Goal: Information Seeking & Learning: Learn about a topic

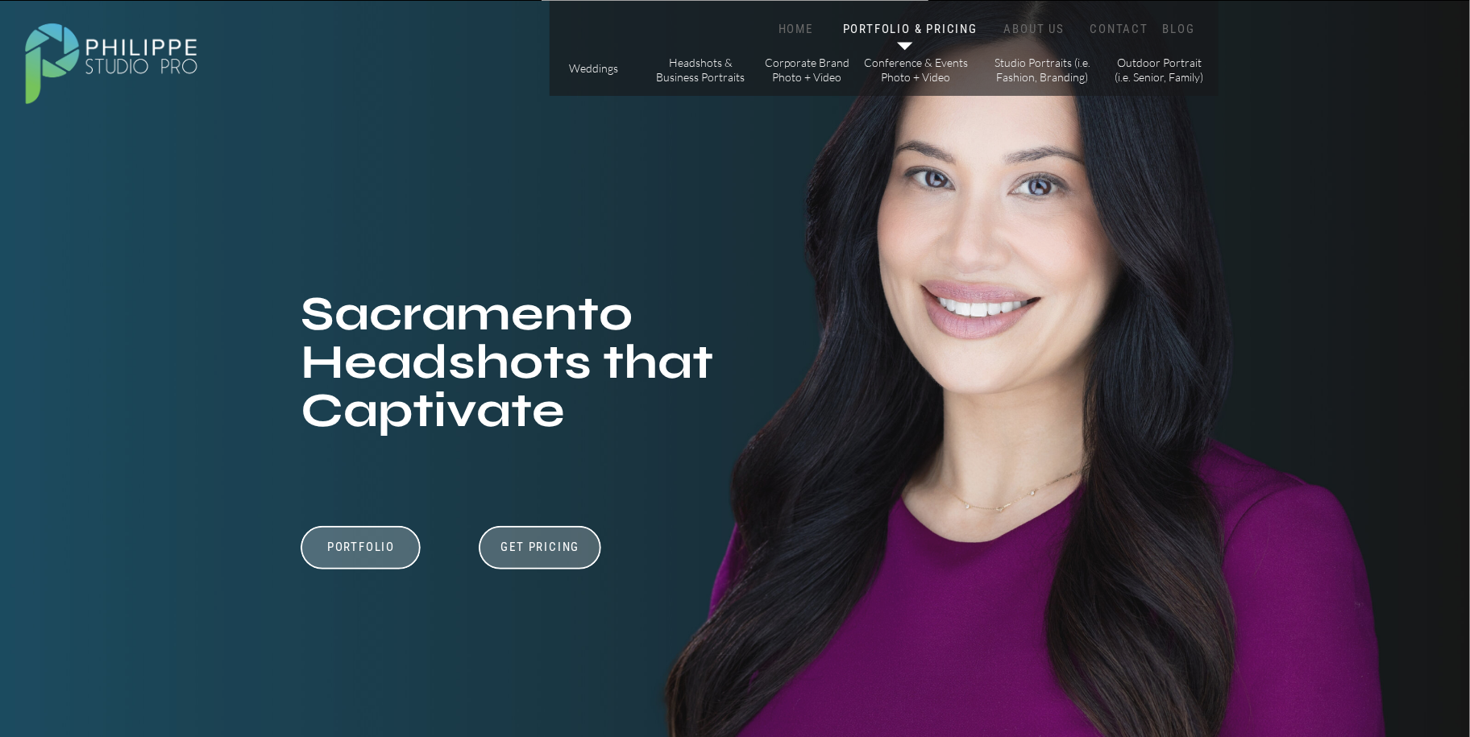
click at [668, 73] on p "Headshots & Business Portraits" at bounding box center [700, 70] width 91 height 28
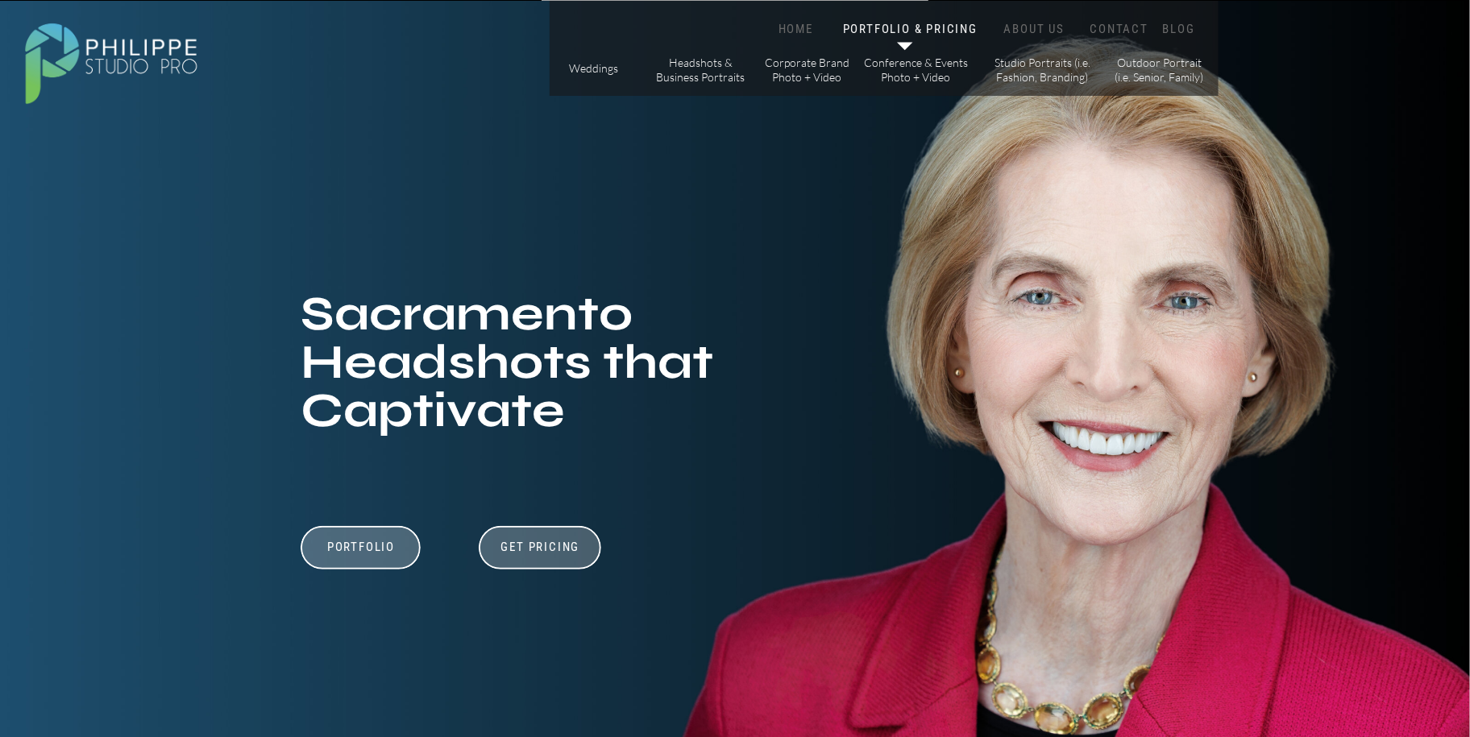
click at [668, 74] on p "Headshots & Business Portraits" at bounding box center [700, 70] width 91 height 28
click at [543, 526] on div at bounding box center [540, 548] width 122 height 44
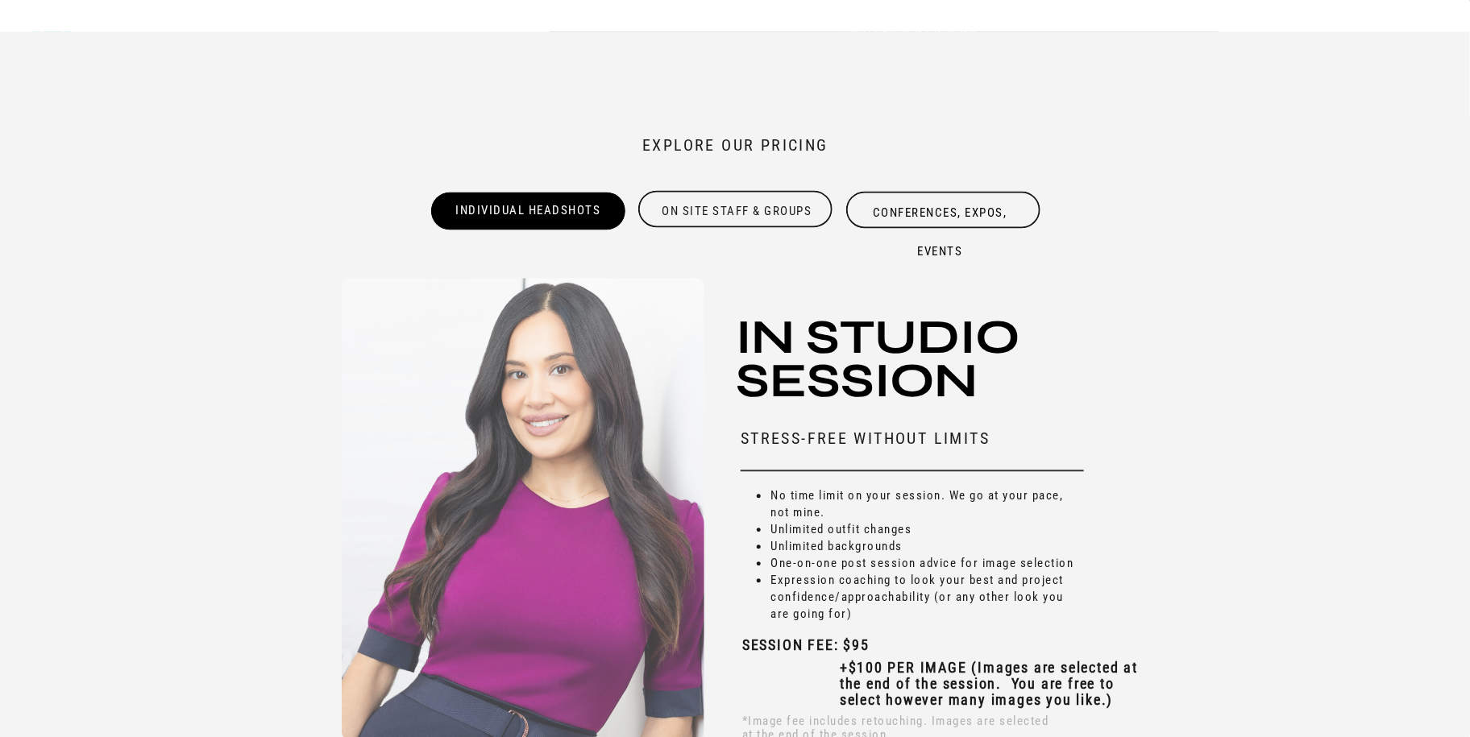
scroll to position [4856, 0]
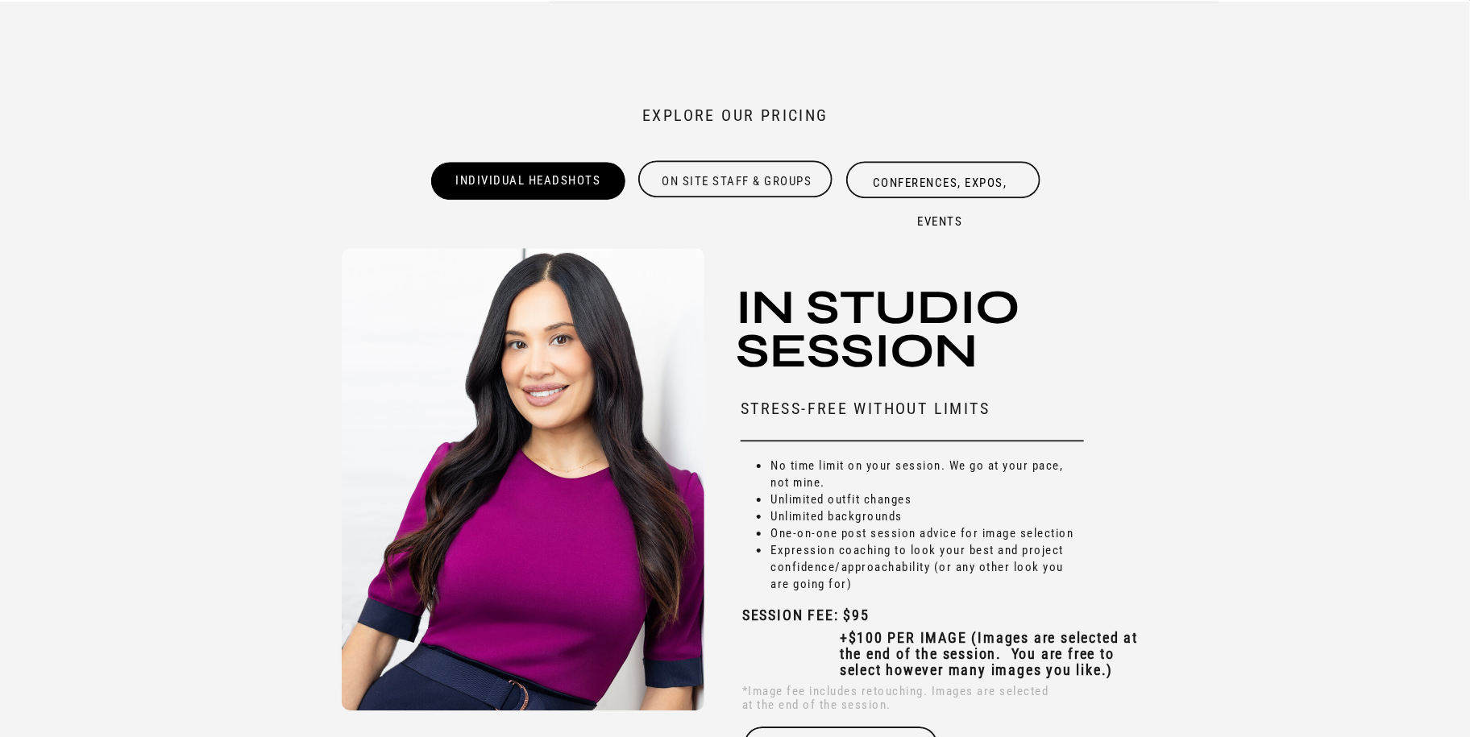
click at [735, 182] on div "On site Staff & Groups" at bounding box center [736, 178] width 197 height 31
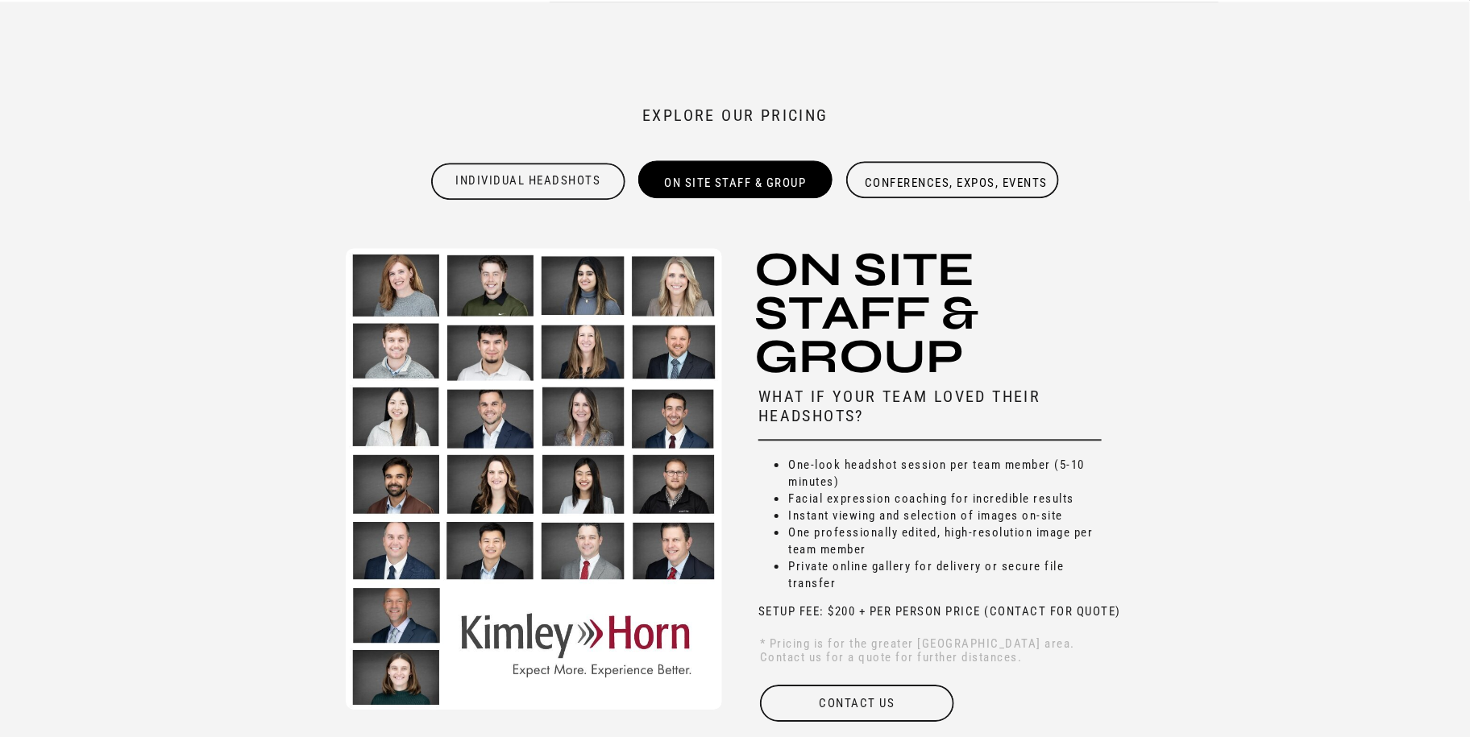
click at [532, 180] on div "Individual Headshots" at bounding box center [528, 178] width 197 height 32
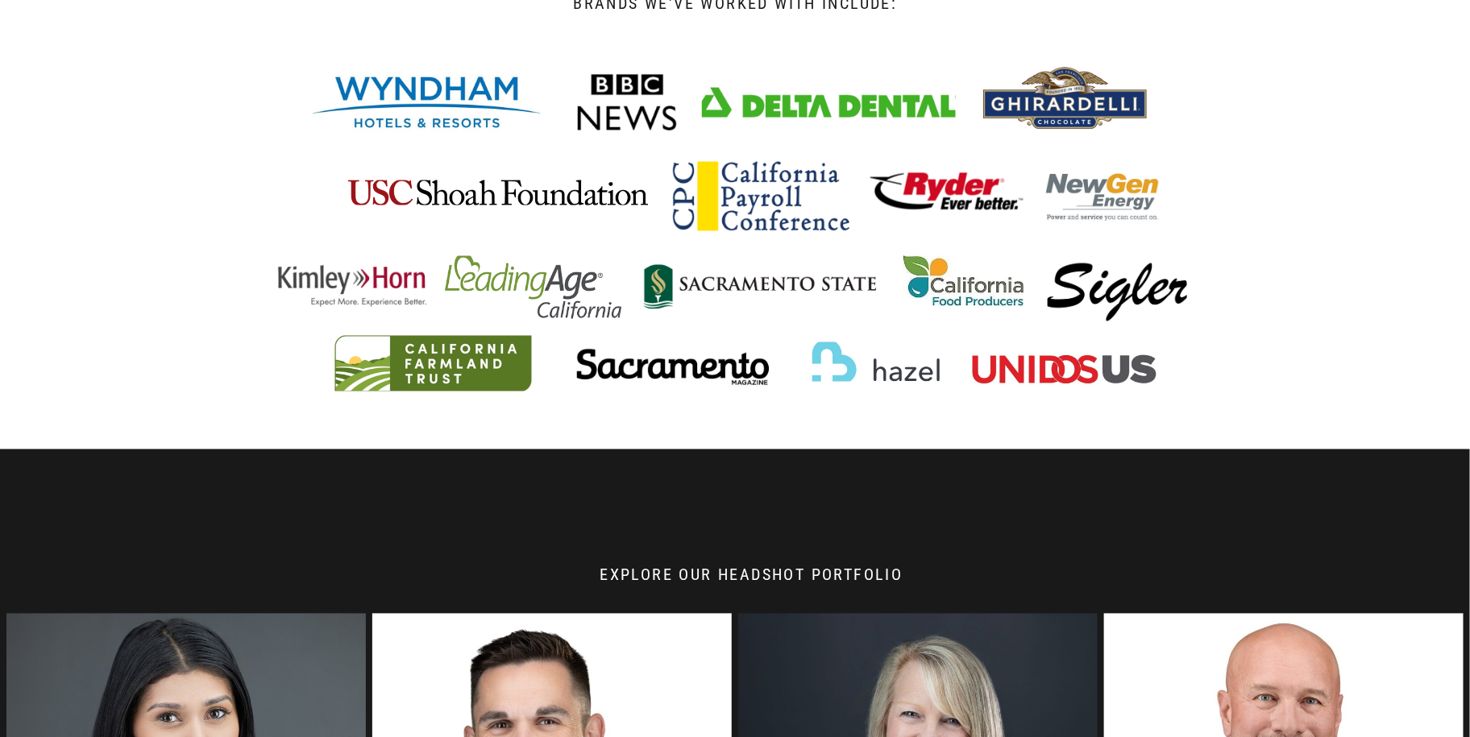
scroll to position [0, 0]
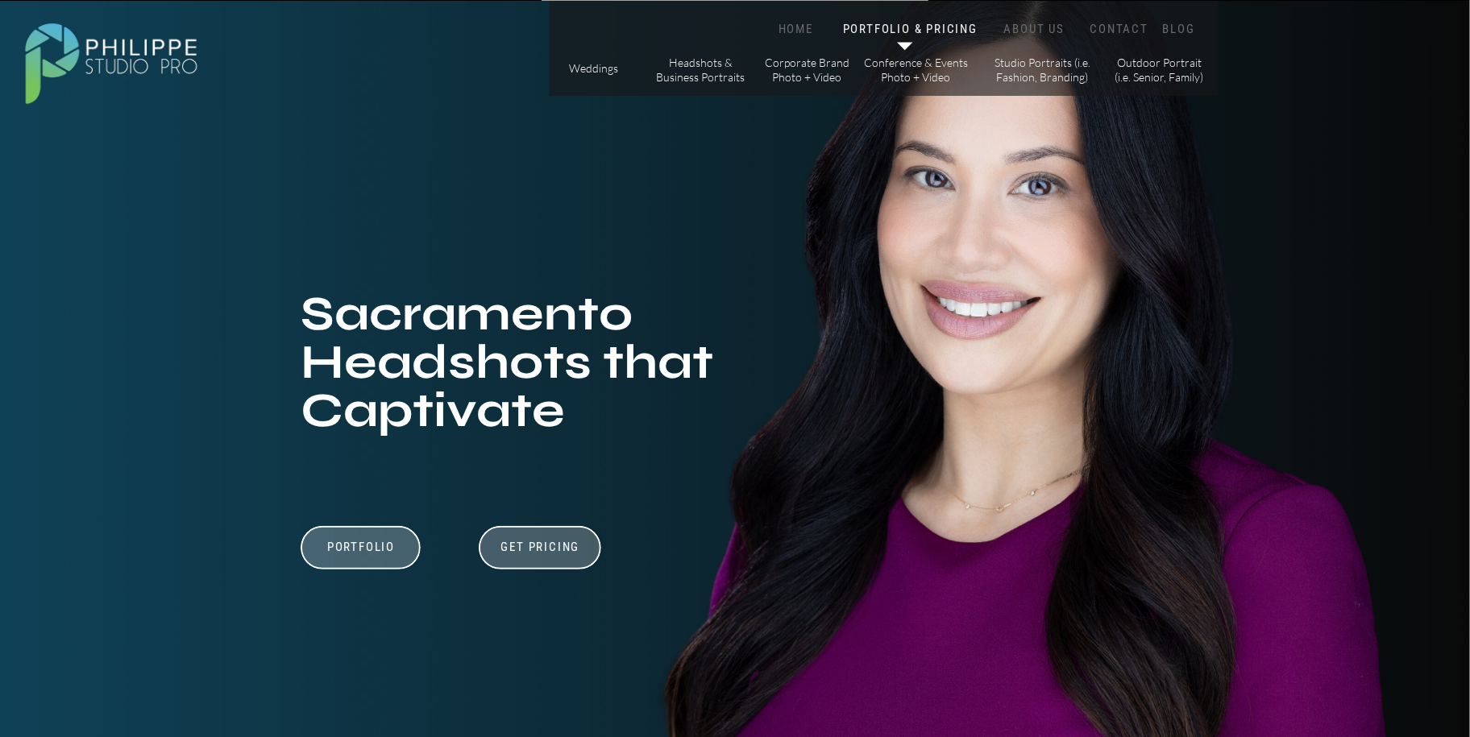
click at [1046, 27] on nav "ABOUT US" at bounding box center [1034, 29] width 68 height 15
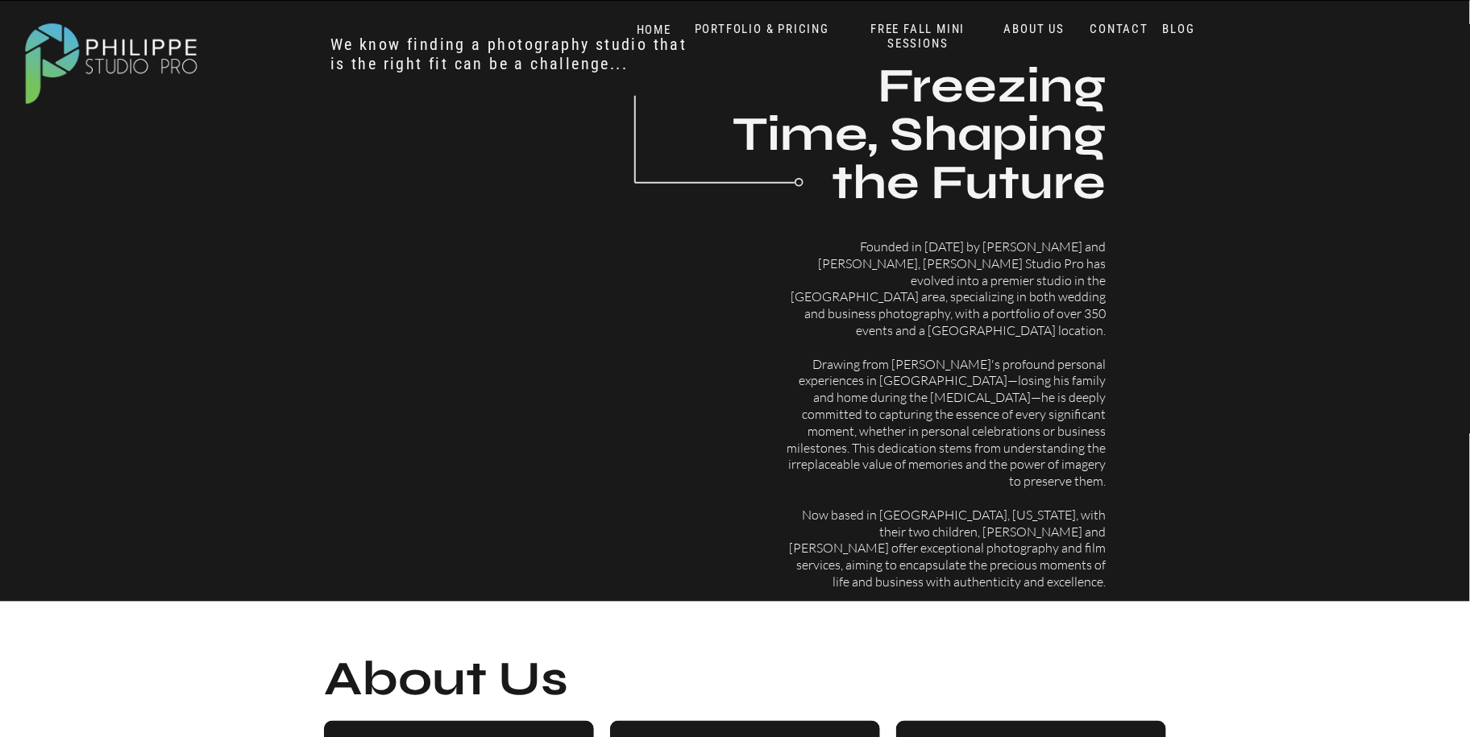
scroll to position [1181, 0]
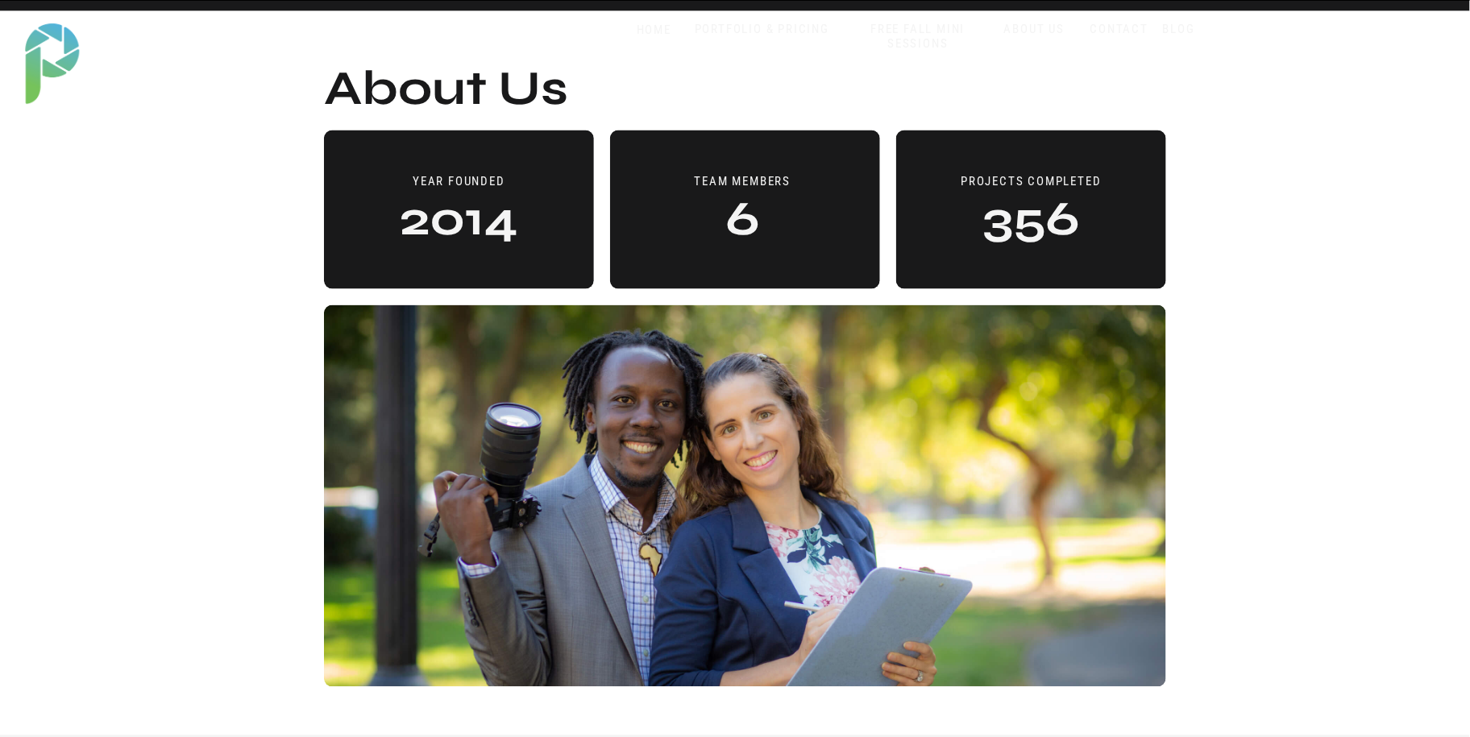
click at [181, 323] on div "Blog About Portfolio & Pricing Contact Us Home SERVICES FREE Fall Mini Sessions…" at bounding box center [735, 192] width 1470 height 2747
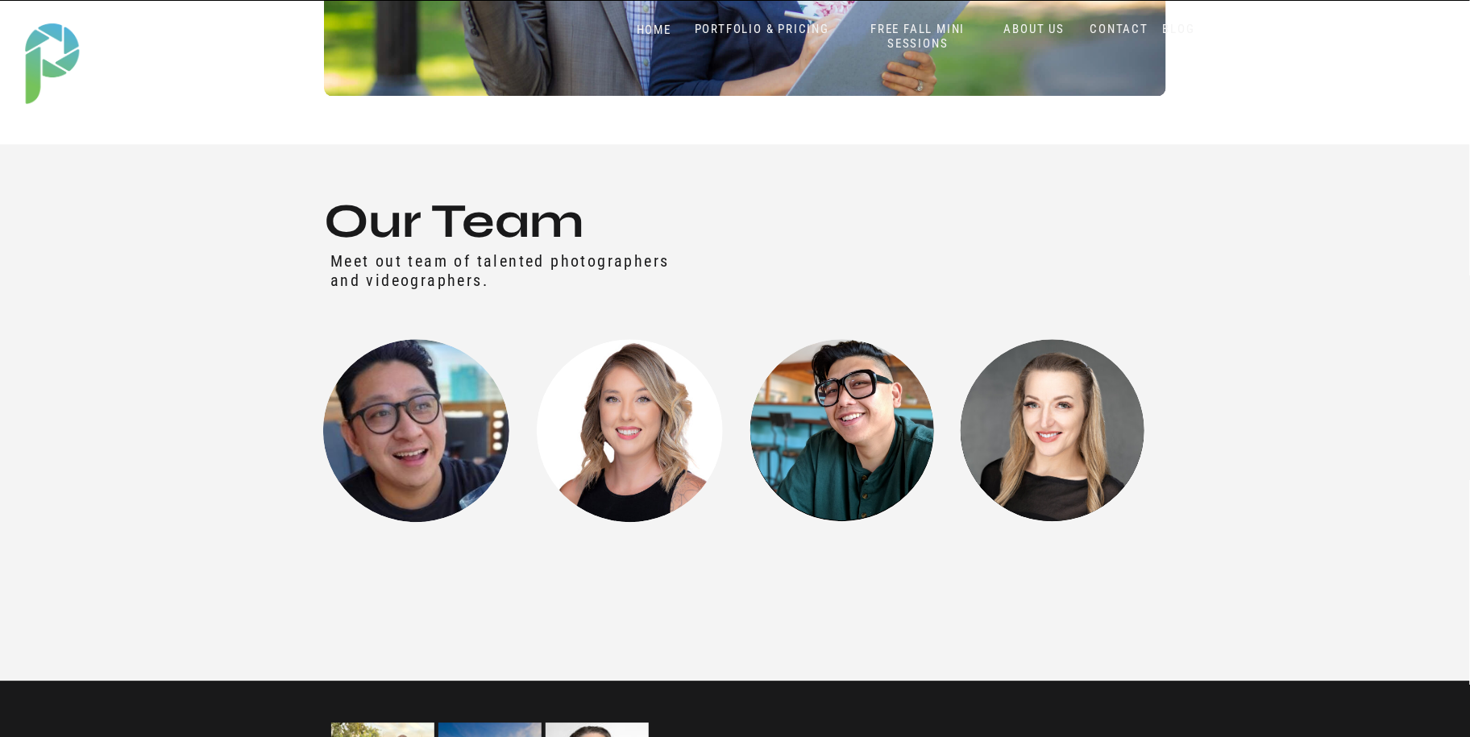
scroll to position [2009, 0]
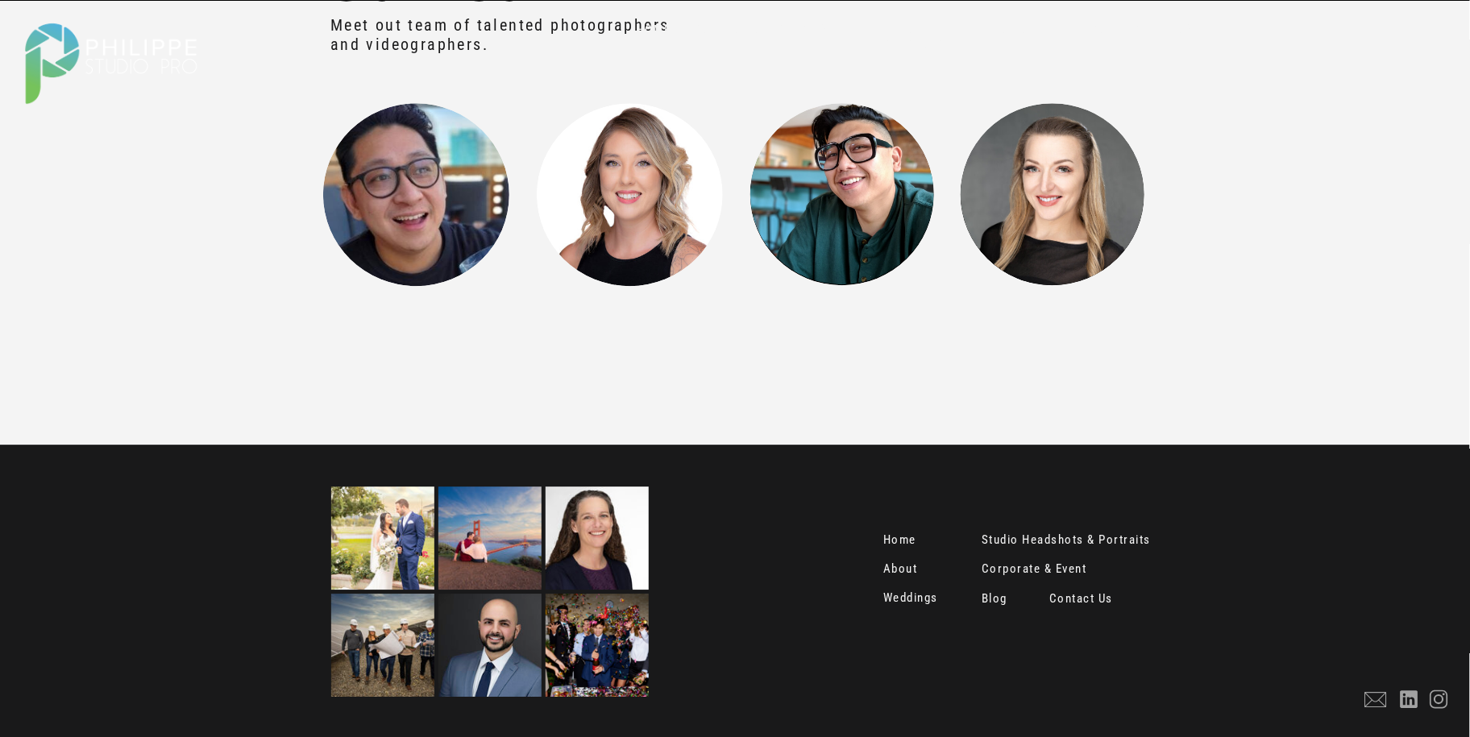
click at [1086, 596] on nav "Contact Us" at bounding box center [1083, 600] width 68 height 16
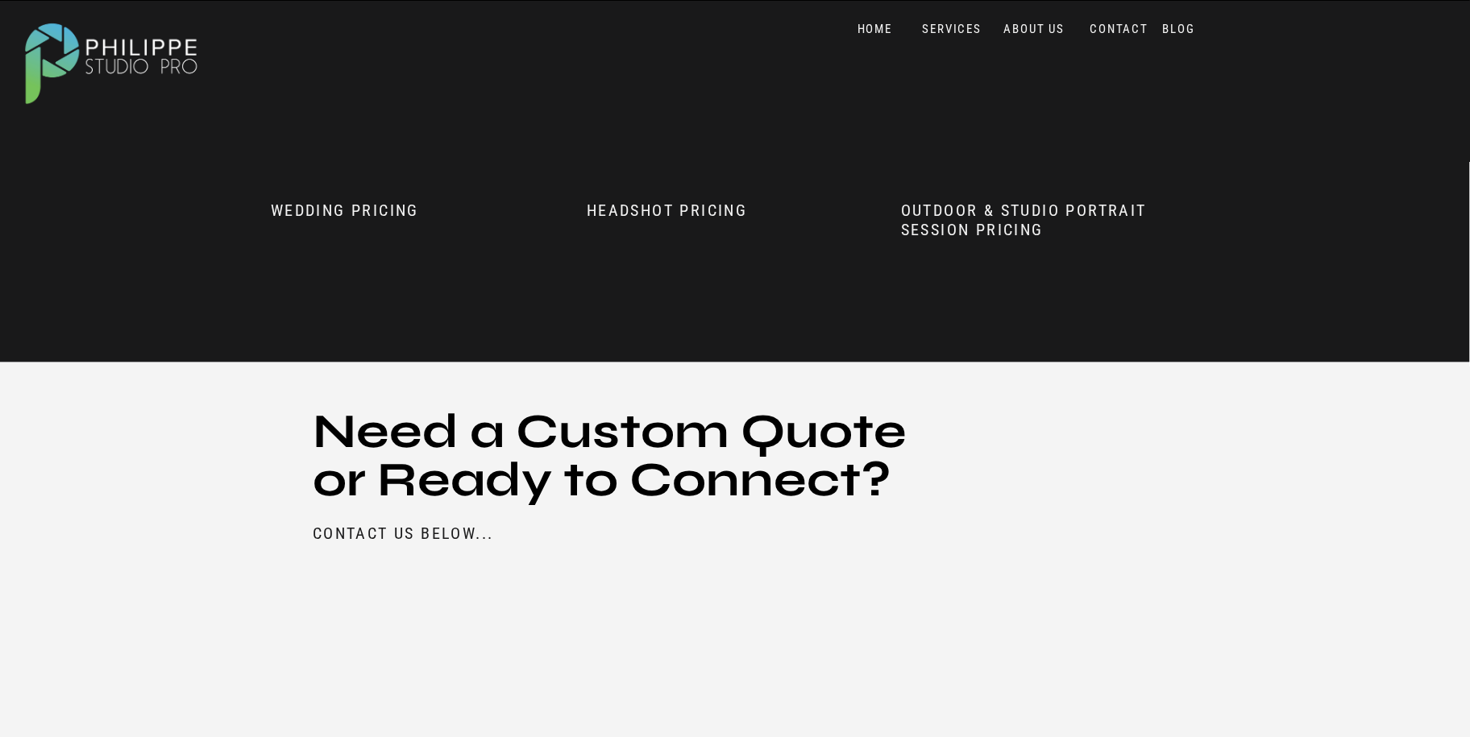
scroll to position [1181, 0]
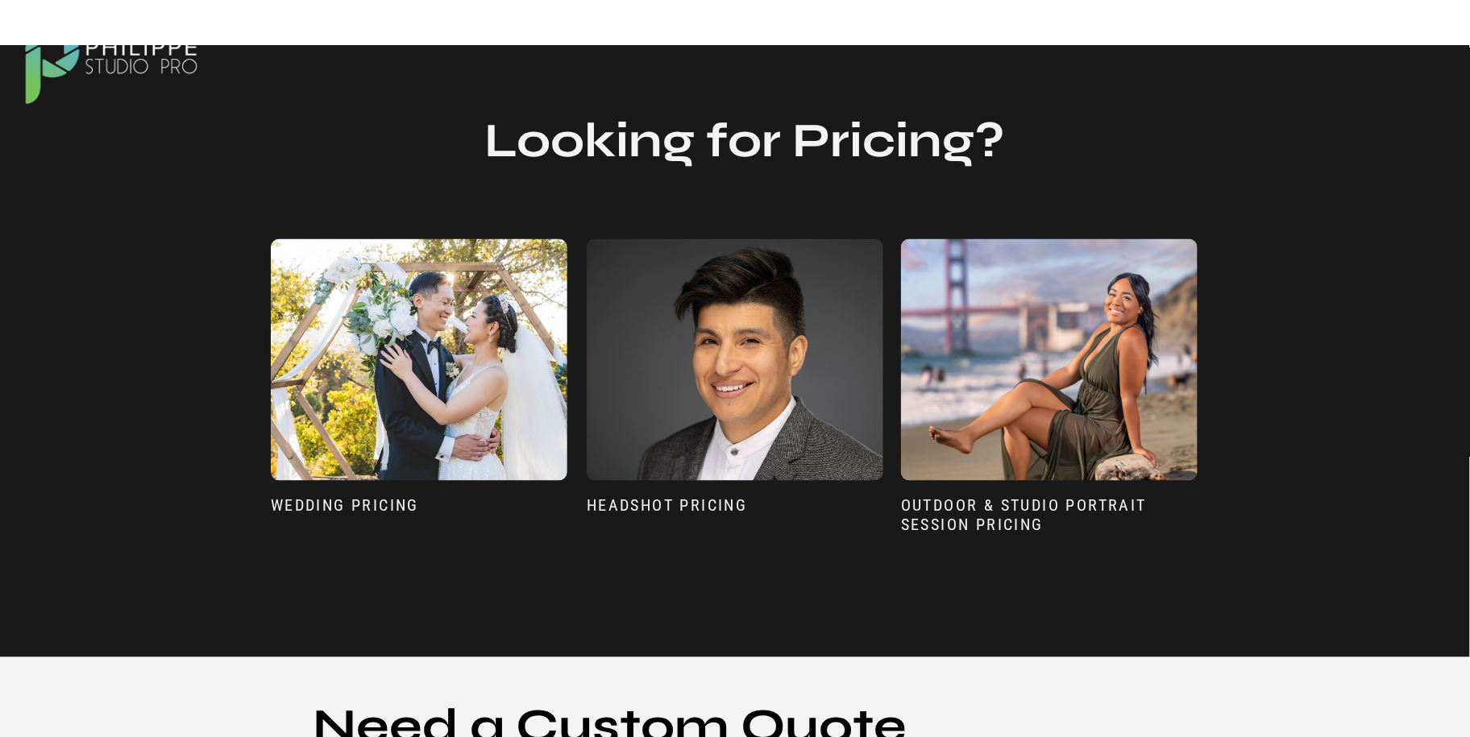
click at [732, 435] on div at bounding box center [735, 360] width 297 height 242
click at [686, 500] on h3 "Headshot Pricing" at bounding box center [735, 521] width 297 height 50
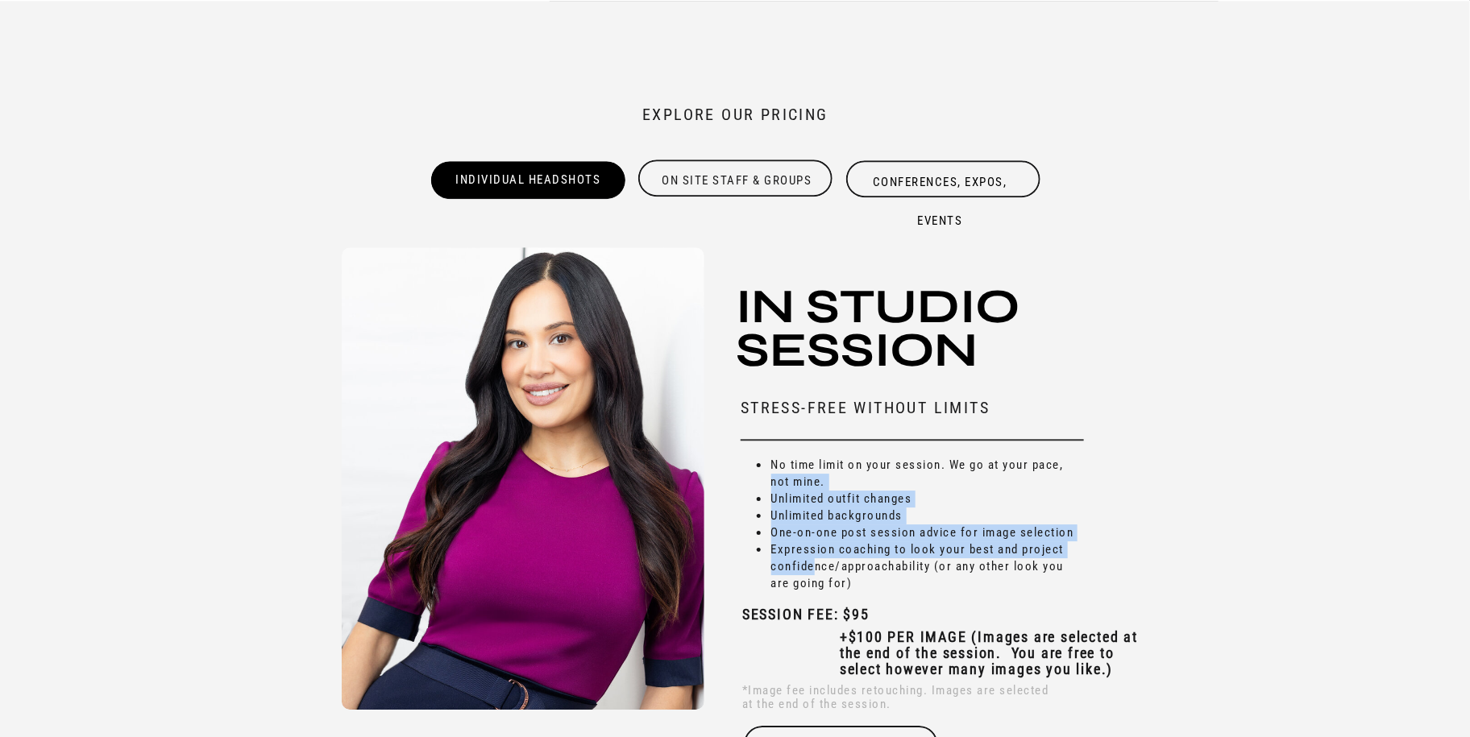
drag, startPoint x: 815, startPoint y: 575, endPoint x: 765, endPoint y: 484, distance: 103.2
click at [765, 484] on ul "No time limit on your session. We go at your pace, not mine. Unlimited outfit c…" at bounding box center [920, 524] width 326 height 135
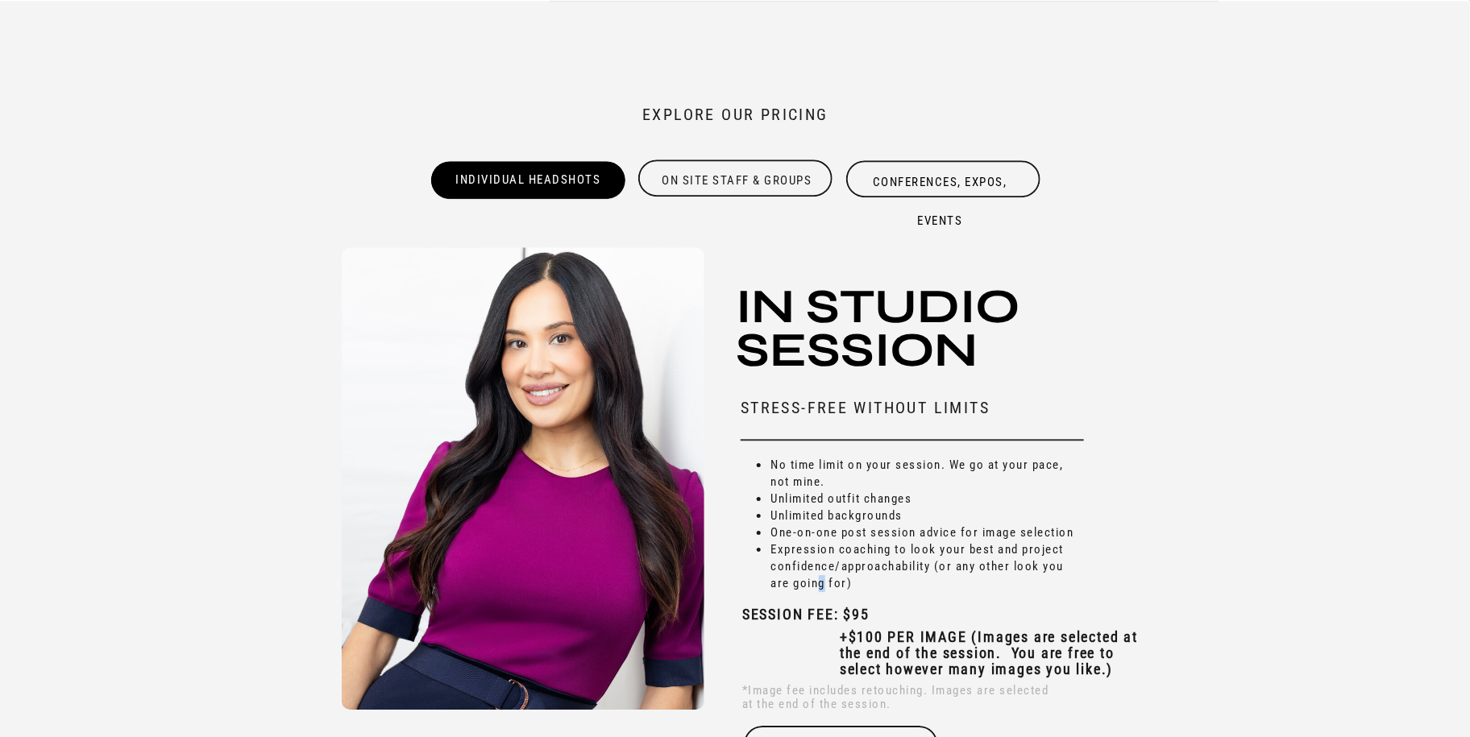
drag, startPoint x: 765, startPoint y: 484, endPoint x: 823, endPoint y: 591, distance: 121.2
click at [823, 591] on li "Expression coaching to look your best and project confidence/approachability (o…" at bounding box center [927, 567] width 314 height 51
drag, startPoint x: 823, startPoint y: 591, endPoint x: 923, endPoint y: 653, distance: 117.6
click at [923, 653] on b "+$100 PER IMAGE (Images are selected at the end of the session. You are free to…" at bounding box center [989, 653] width 298 height 49
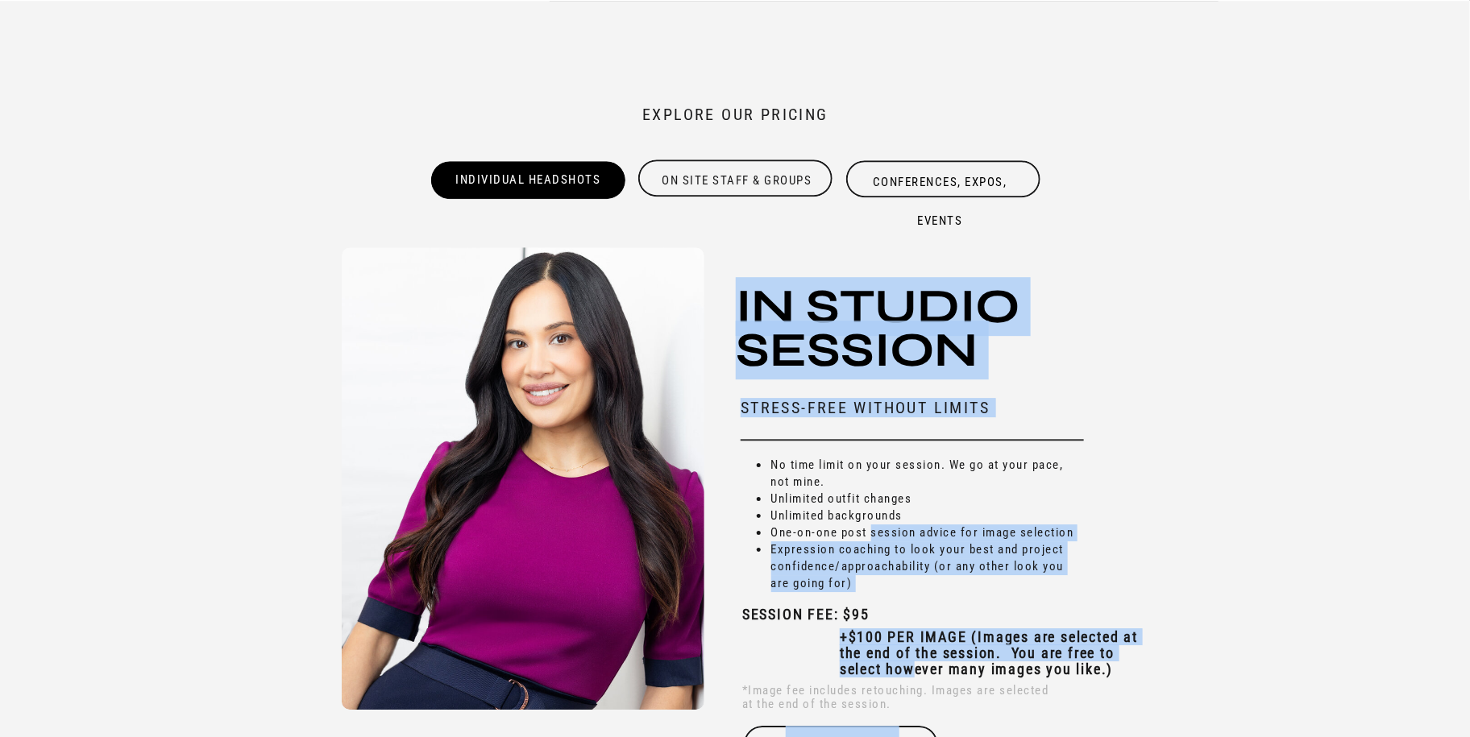
drag, startPoint x: 915, startPoint y: 668, endPoint x: 874, endPoint y: 530, distance: 143.8
click at [874, 530] on div "Individual Headshots *Image fee includes retouching. Images are selected at the…" at bounding box center [734, 414] width 967 height 827
click at [874, 530] on li "One-on-one post session advice for image selection" at bounding box center [927, 533] width 314 height 17
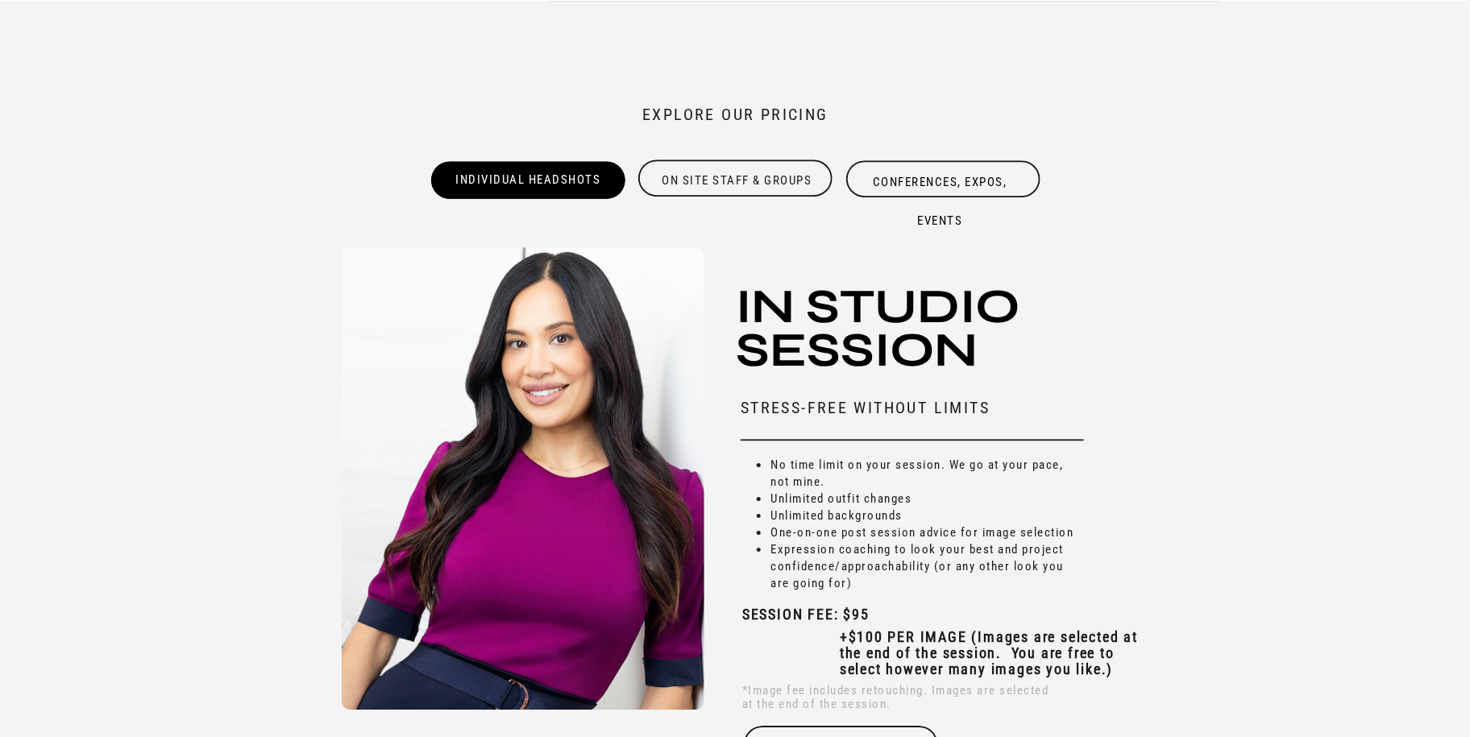
click at [820, 519] on li "Unlimited backgrounds" at bounding box center [927, 516] width 314 height 17
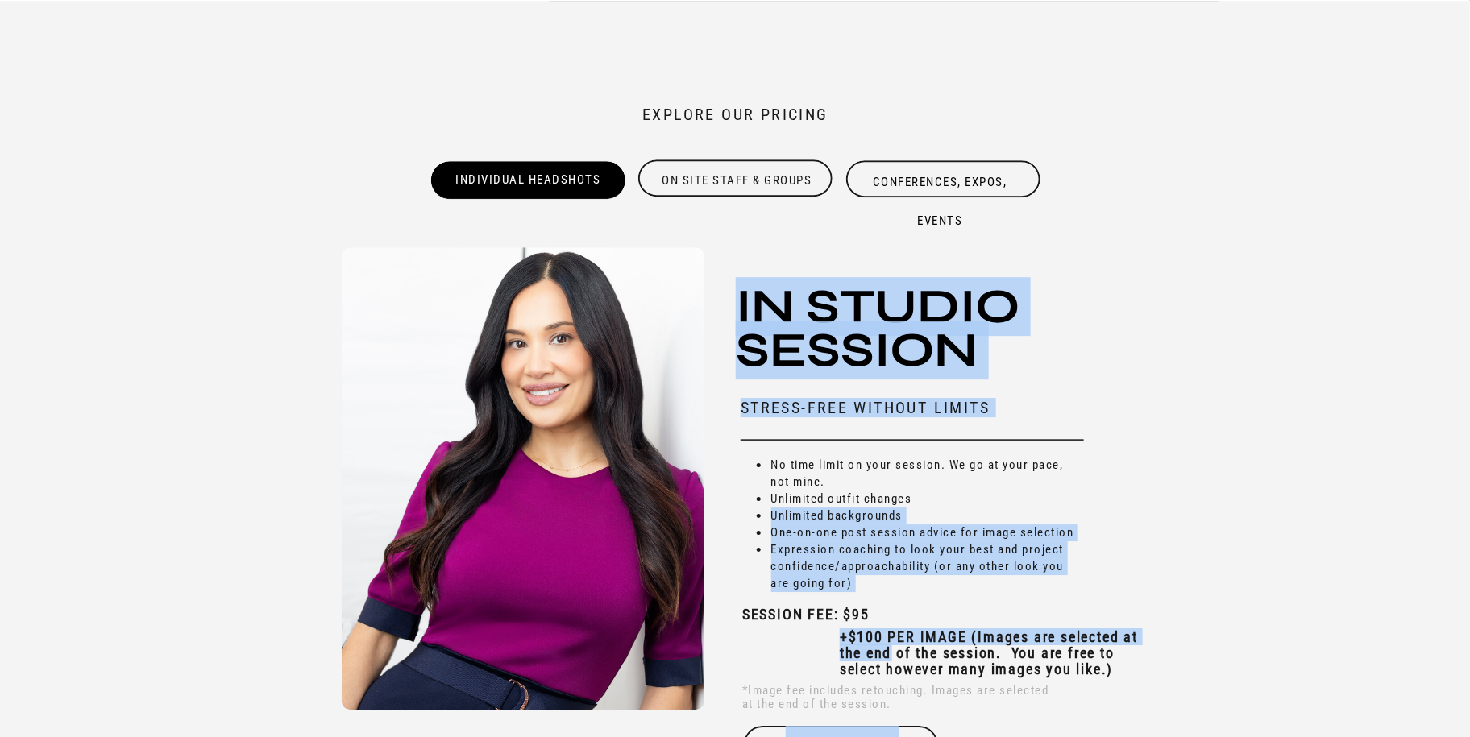
drag, startPoint x: 820, startPoint y: 519, endPoint x: 886, endPoint y: 647, distance: 144.2
click at [886, 647] on div "Individual Headshots *Image fee includes retouching. Images are selected at the…" at bounding box center [734, 414] width 967 height 827
drag, startPoint x: 891, startPoint y: 676, endPoint x: 787, endPoint y: 528, distance: 181.1
click at [787, 528] on div "Individual Headshots *Image fee includes retouching. Images are selected at the…" at bounding box center [734, 414] width 967 height 827
click at [787, 528] on li "One-on-one post session advice for image selection" at bounding box center [927, 533] width 314 height 17
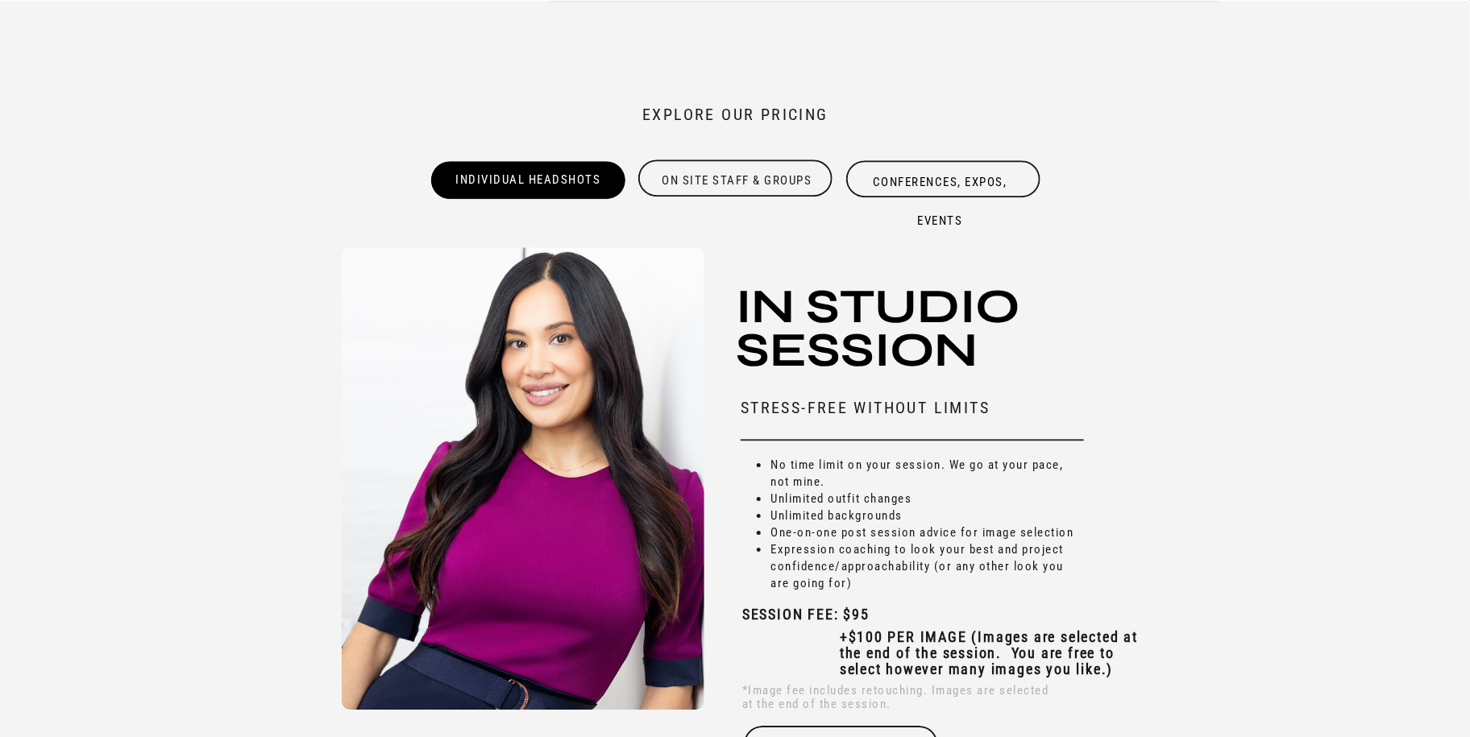
click at [784, 517] on li "Unlimited backgrounds" at bounding box center [927, 516] width 314 height 17
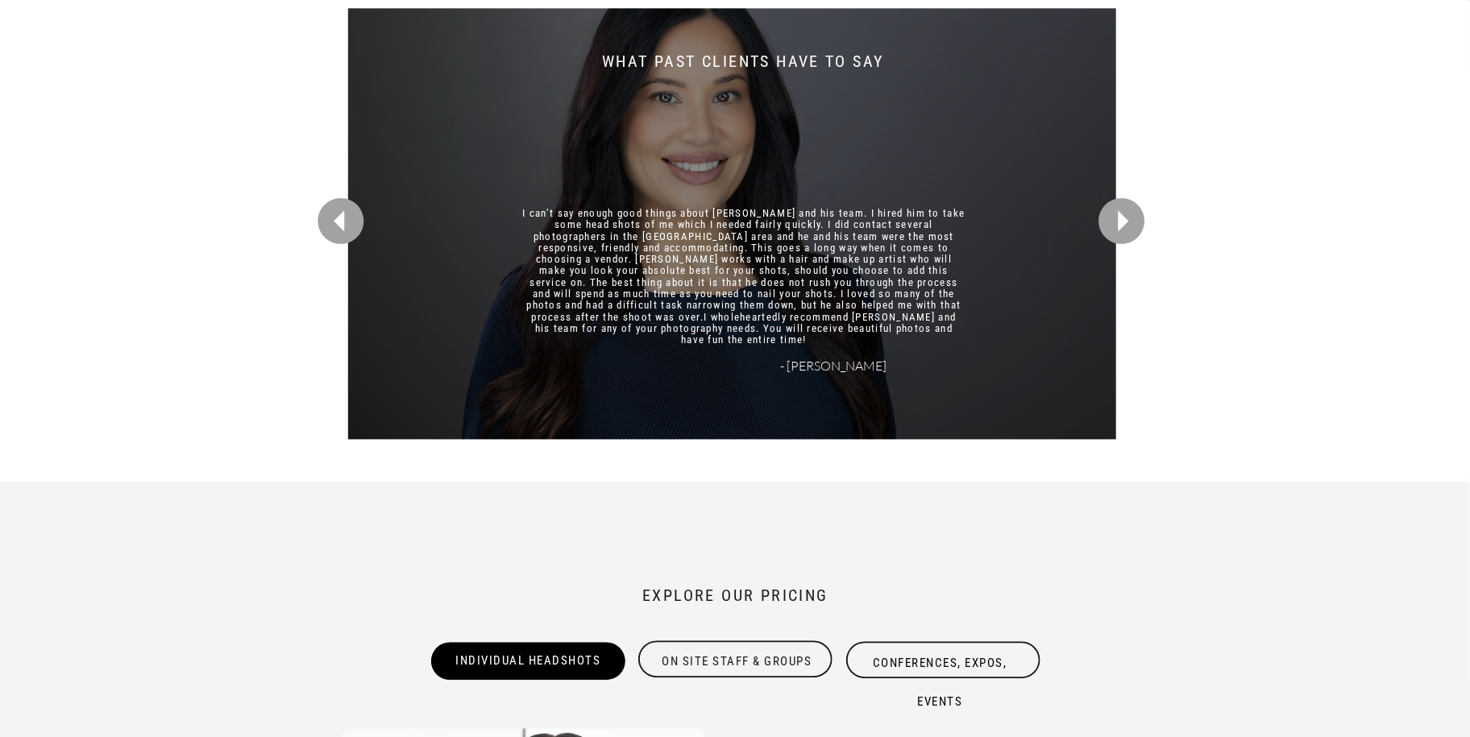
scroll to position [4081, 0]
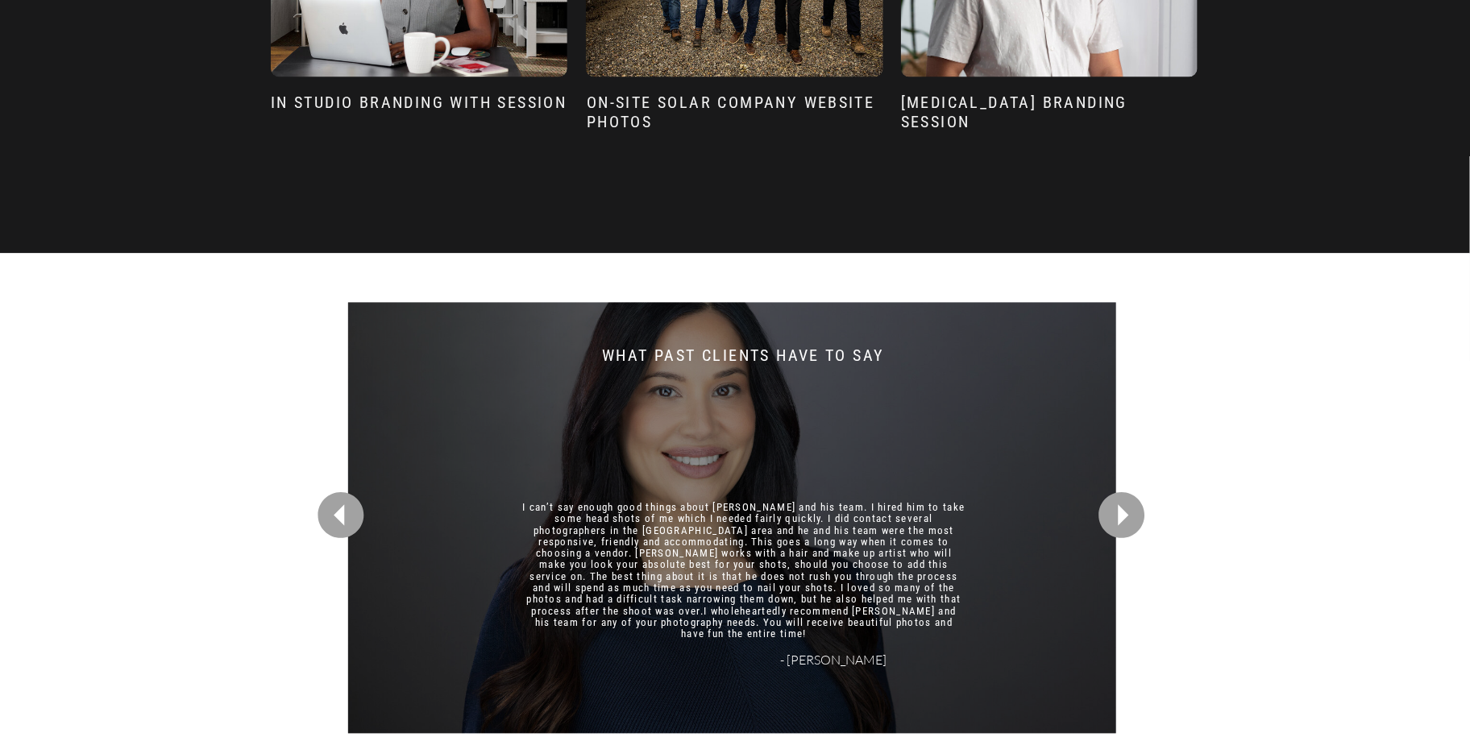
click at [1127, 512] on icon at bounding box center [1122, 516] width 46 height 46
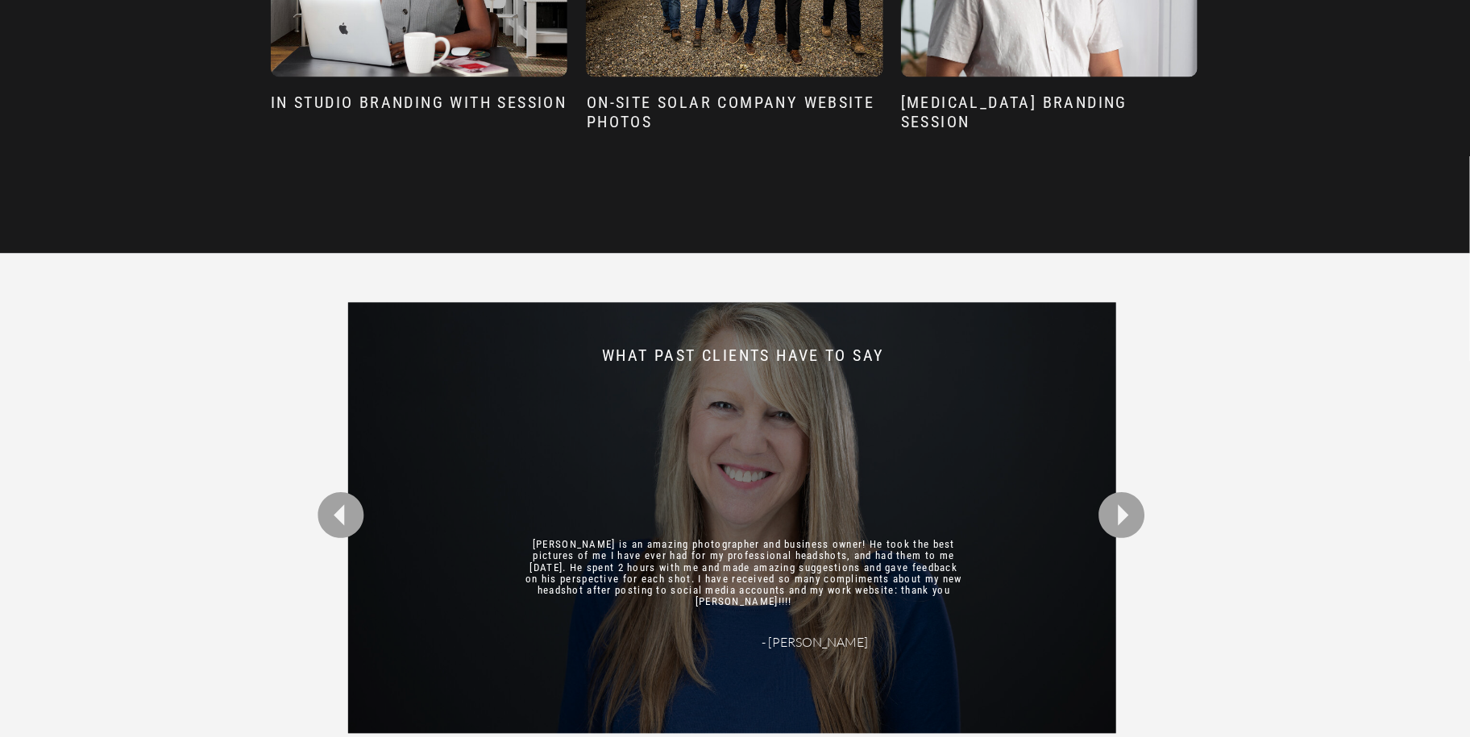
click at [1127, 512] on icon at bounding box center [1122, 516] width 46 height 46
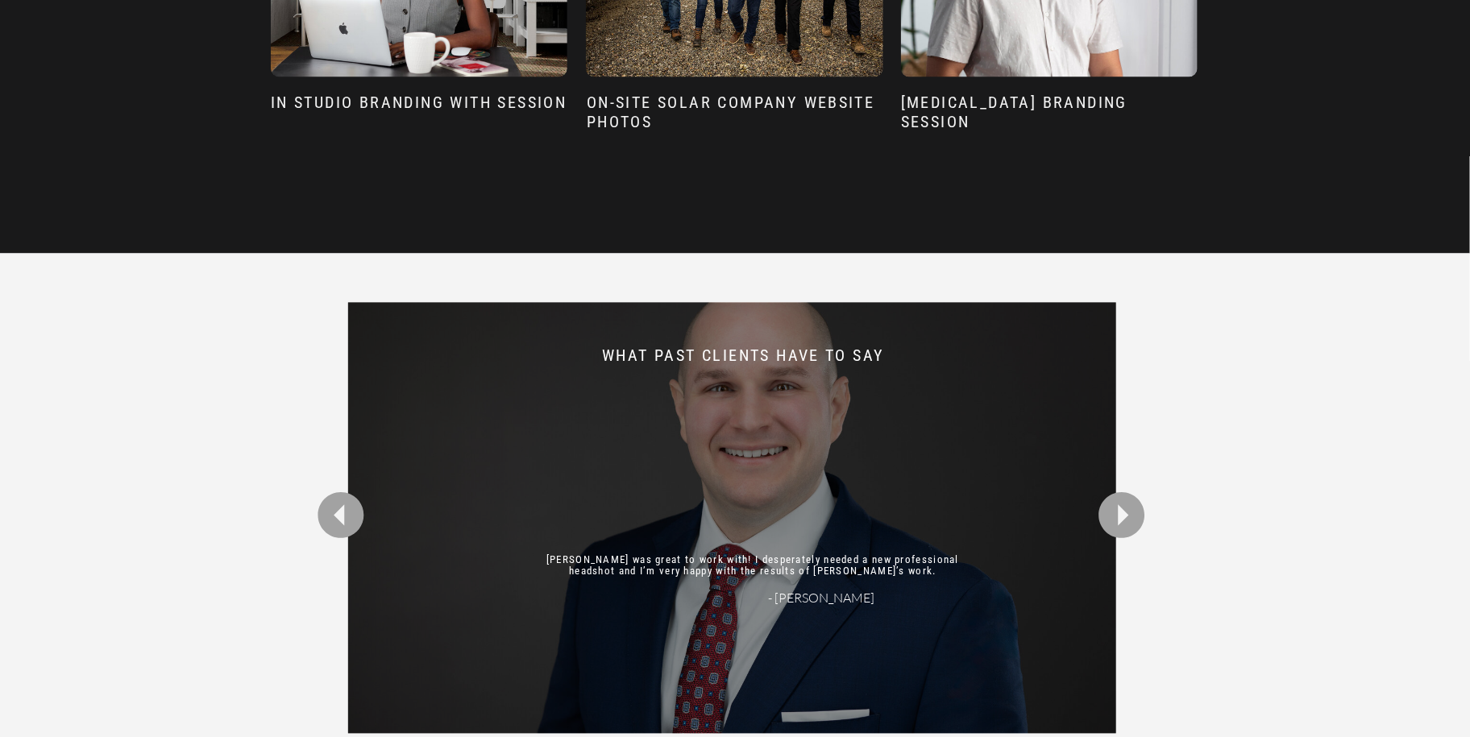
click at [1127, 512] on icon at bounding box center [1122, 516] width 46 height 46
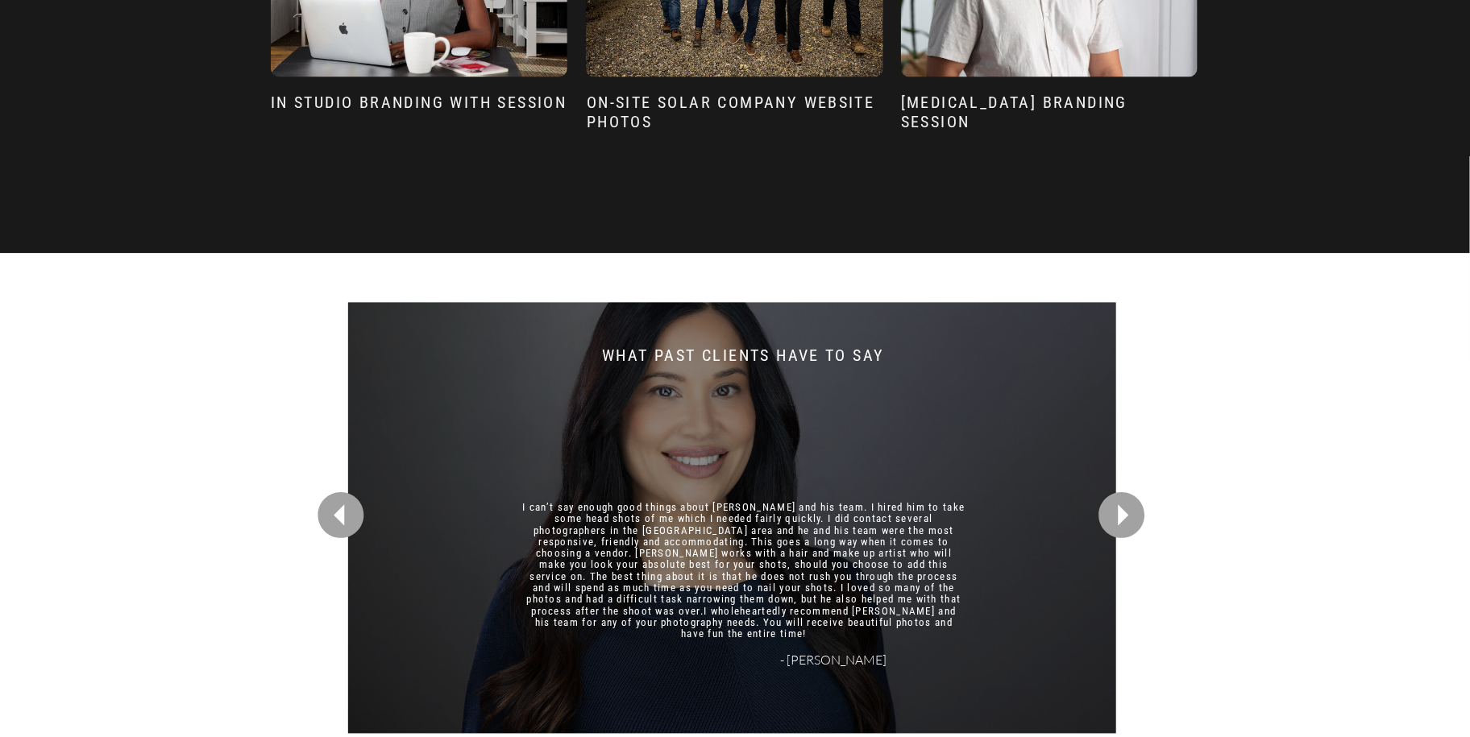
drag, startPoint x: 396, startPoint y: 500, endPoint x: 388, endPoint y: 501, distance: 9.0
click at [394, 499] on div at bounding box center [732, 518] width 768 height 431
click at [365, 503] on icon at bounding box center [341, 516] width 56 height 56
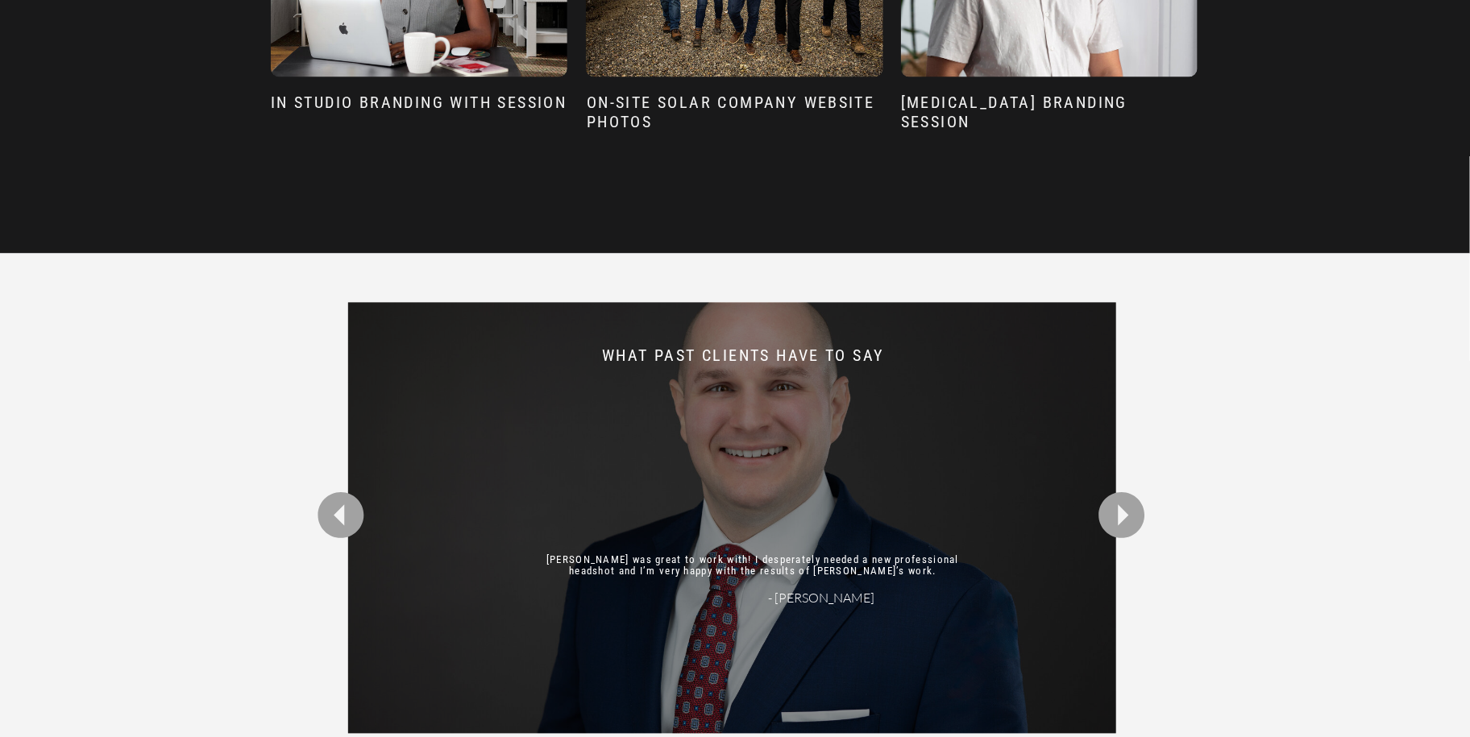
click at [364, 503] on icon at bounding box center [341, 516] width 56 height 56
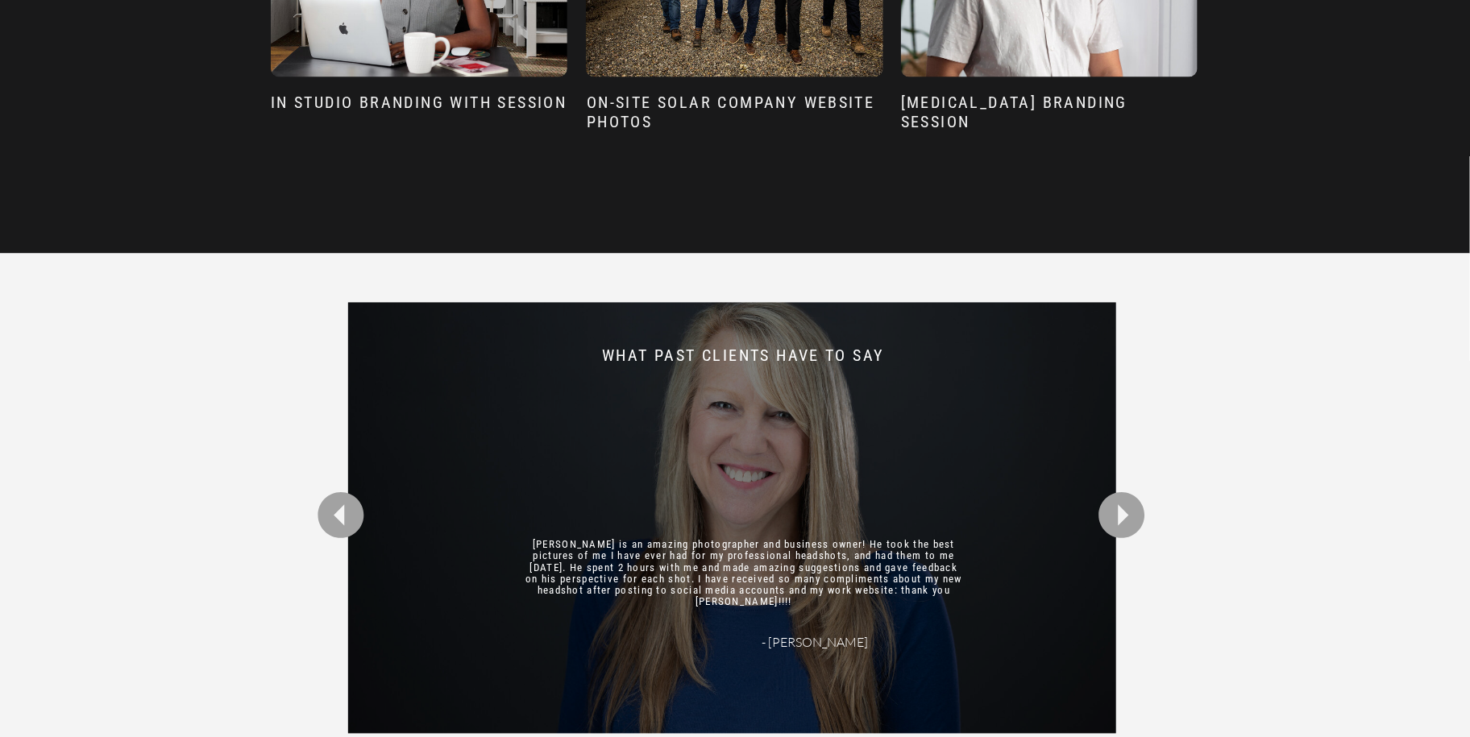
click at [364, 503] on icon at bounding box center [341, 516] width 56 height 56
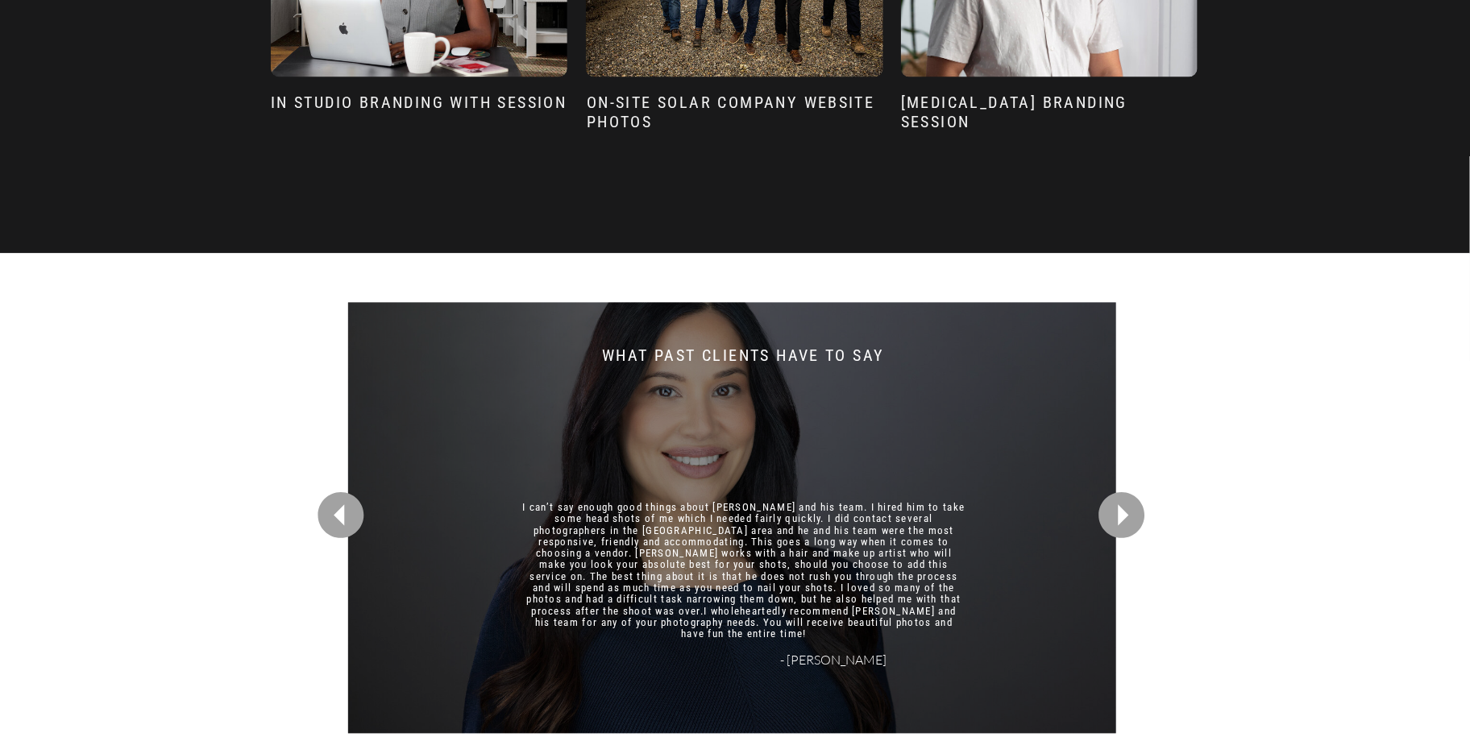
click at [364, 503] on icon at bounding box center [341, 516] width 56 height 56
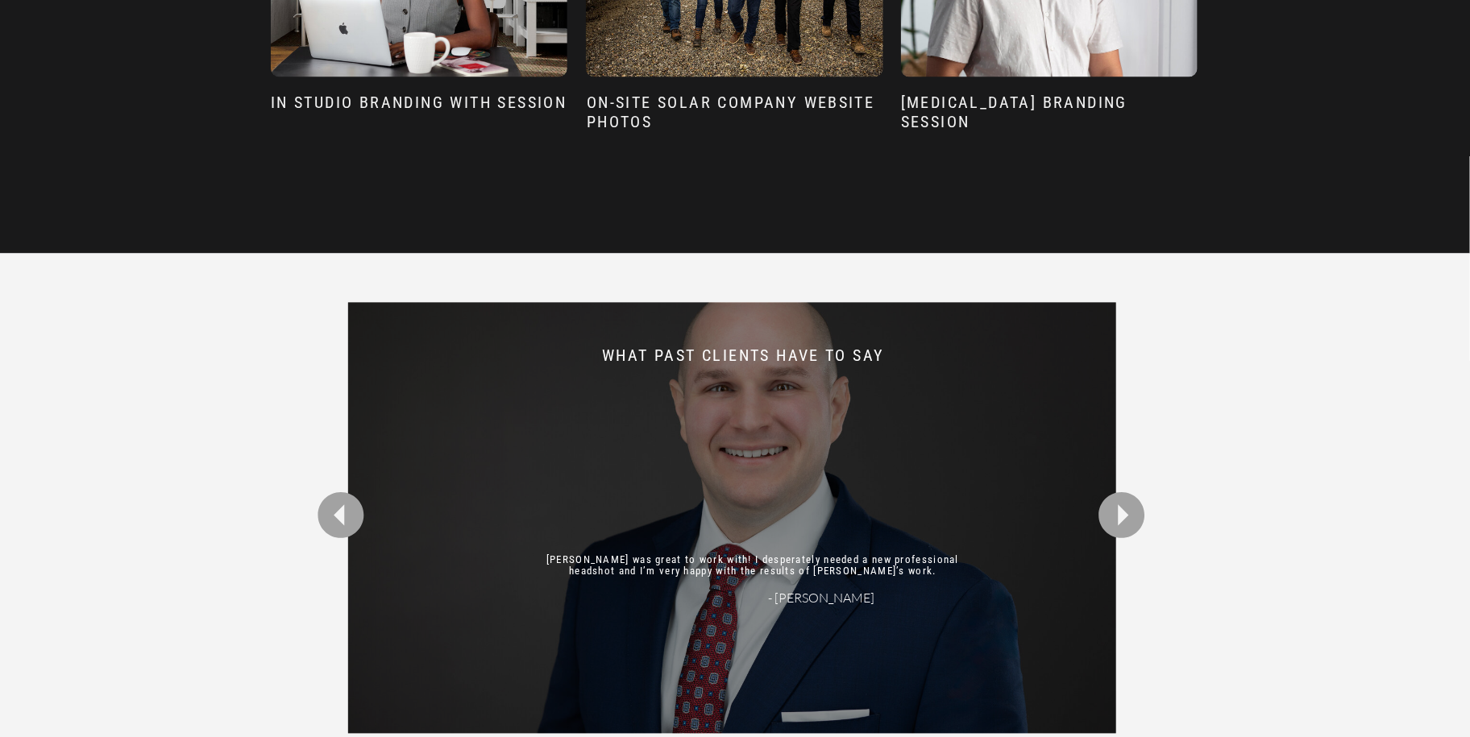
click at [364, 503] on icon at bounding box center [341, 516] width 56 height 56
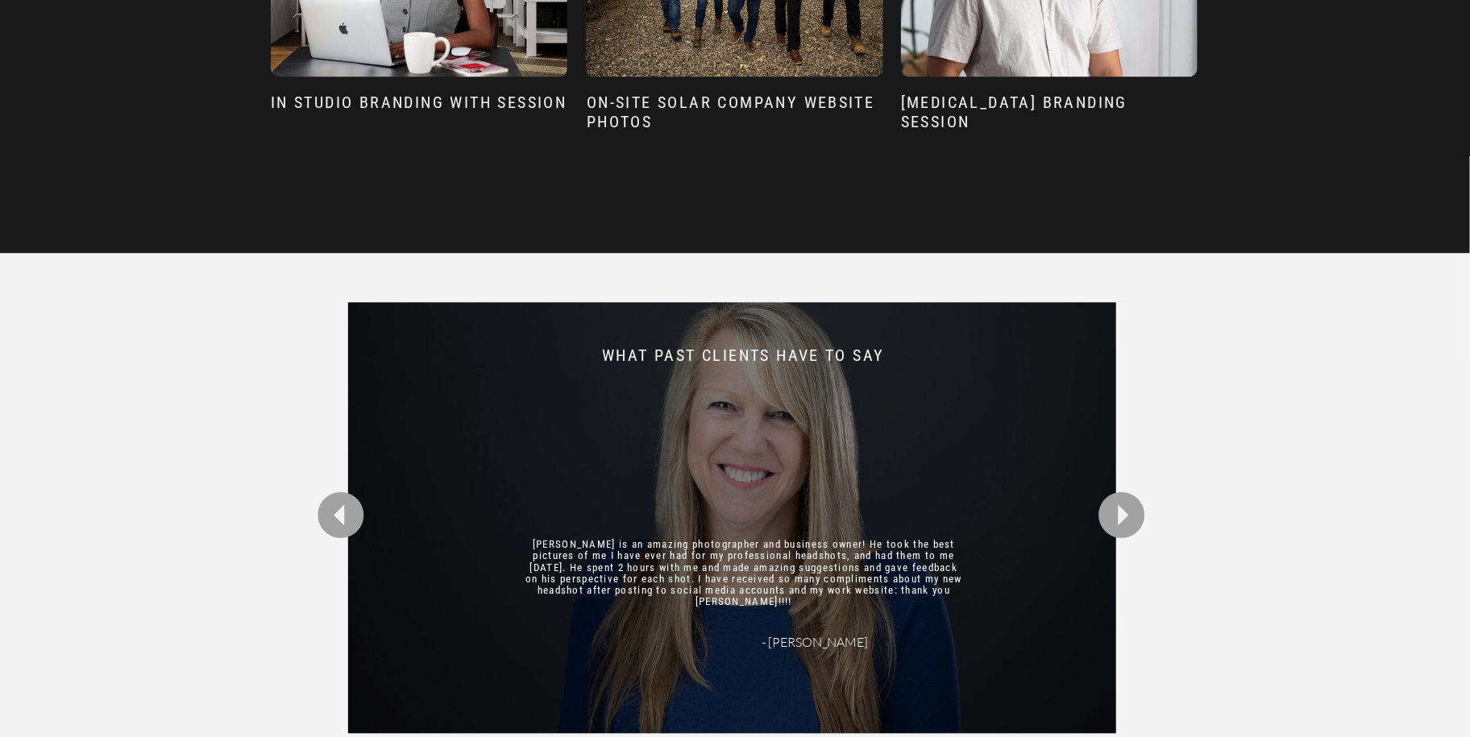
click at [364, 503] on icon at bounding box center [341, 516] width 56 height 56
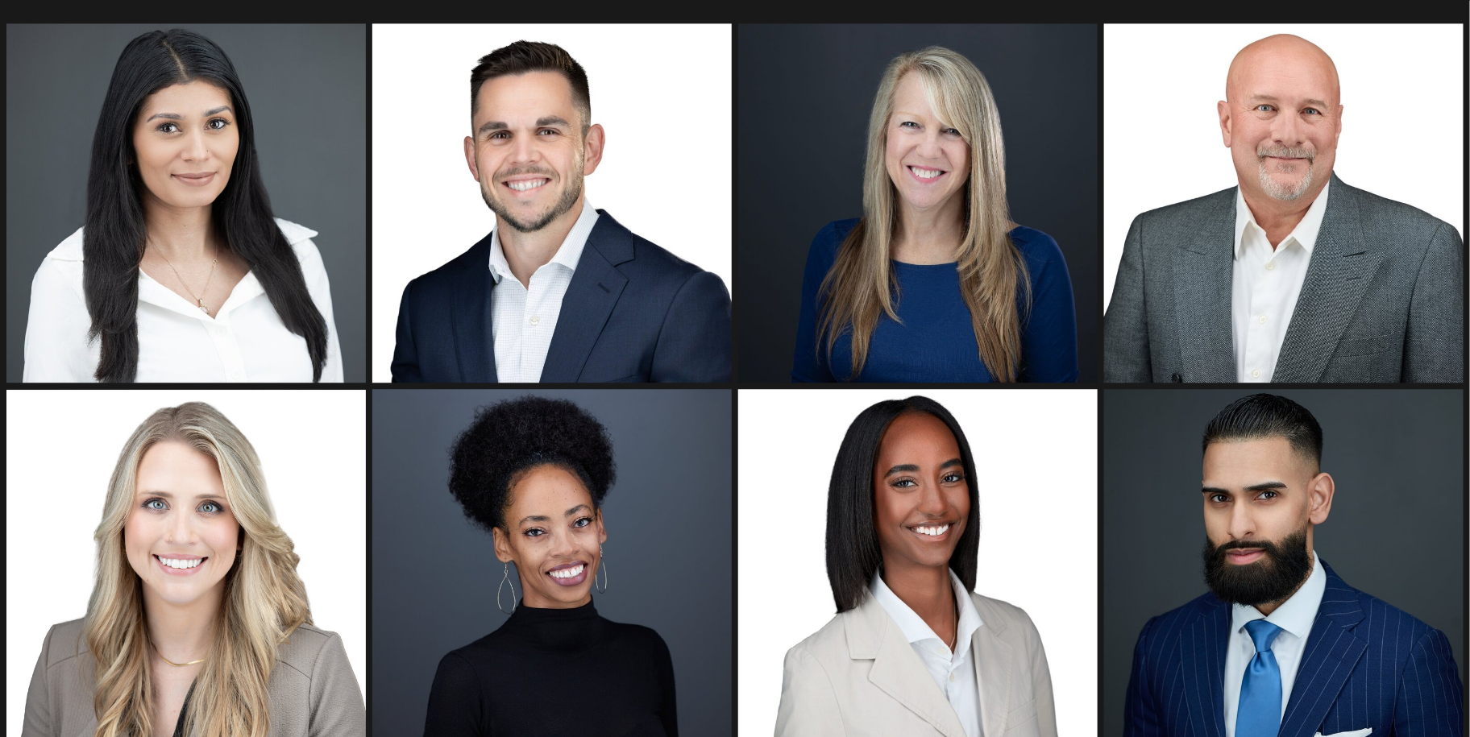
scroll to position [1422, 0]
